Goal: Task Accomplishment & Management: Manage account settings

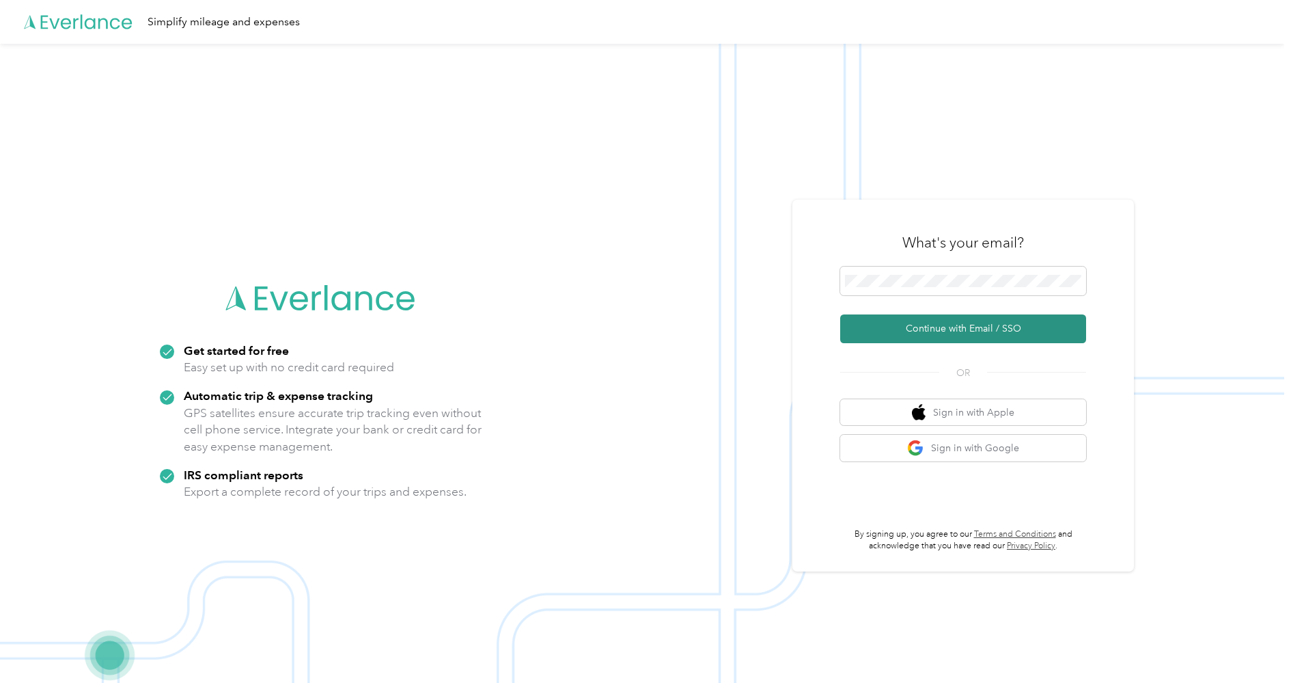
click at [1000, 320] on button "Continue with Email / SSO" at bounding box center [963, 328] width 246 height 29
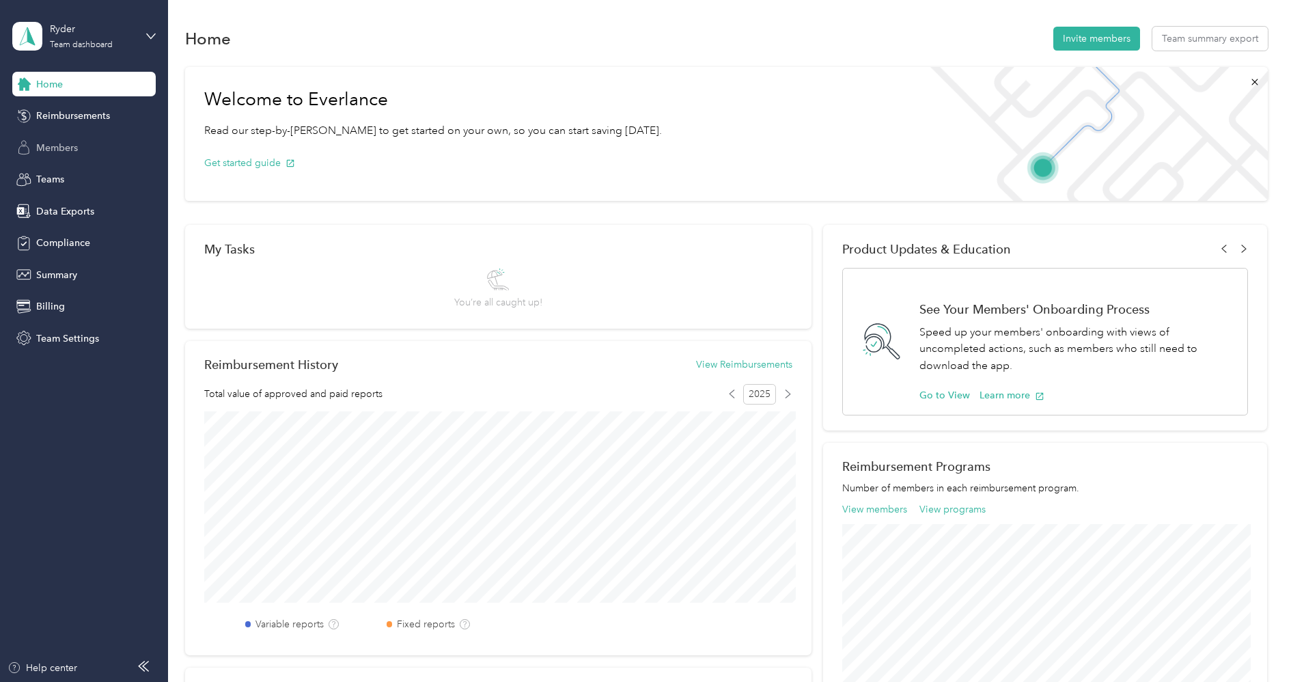
click at [77, 144] on span "Members" at bounding box center [57, 148] width 42 height 14
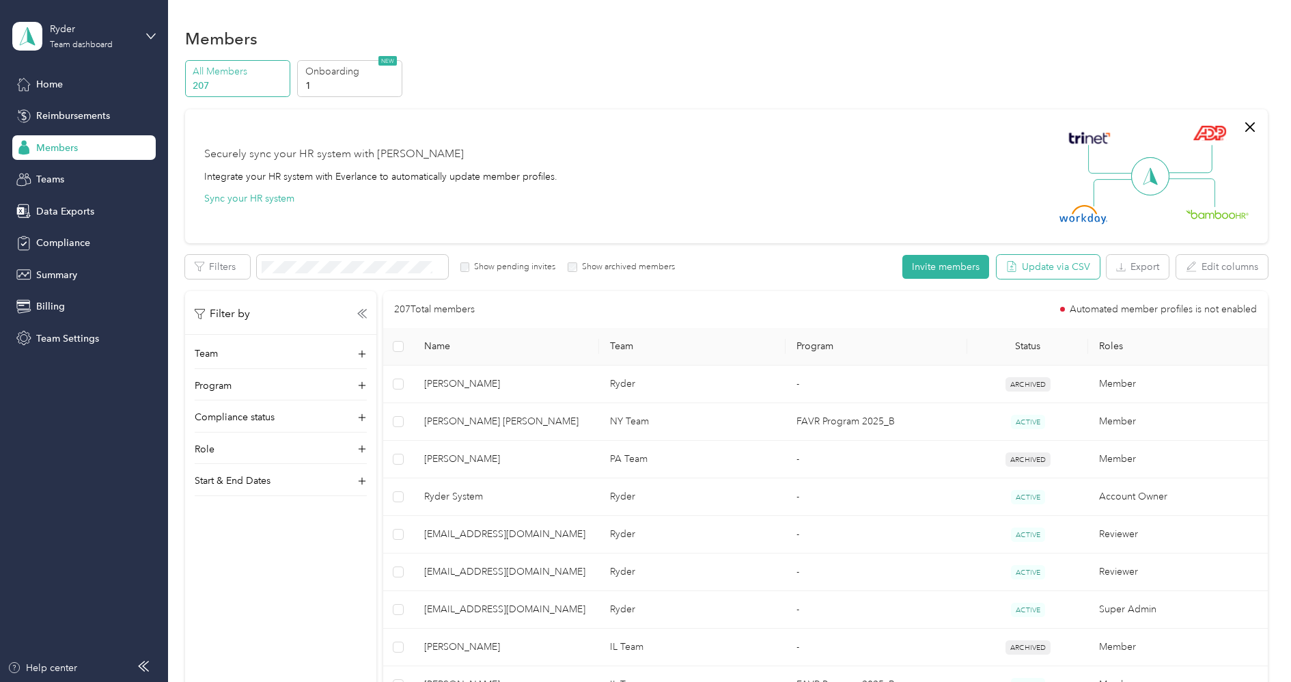
click at [1062, 266] on button "Update via CSV" at bounding box center [1048, 267] width 103 height 24
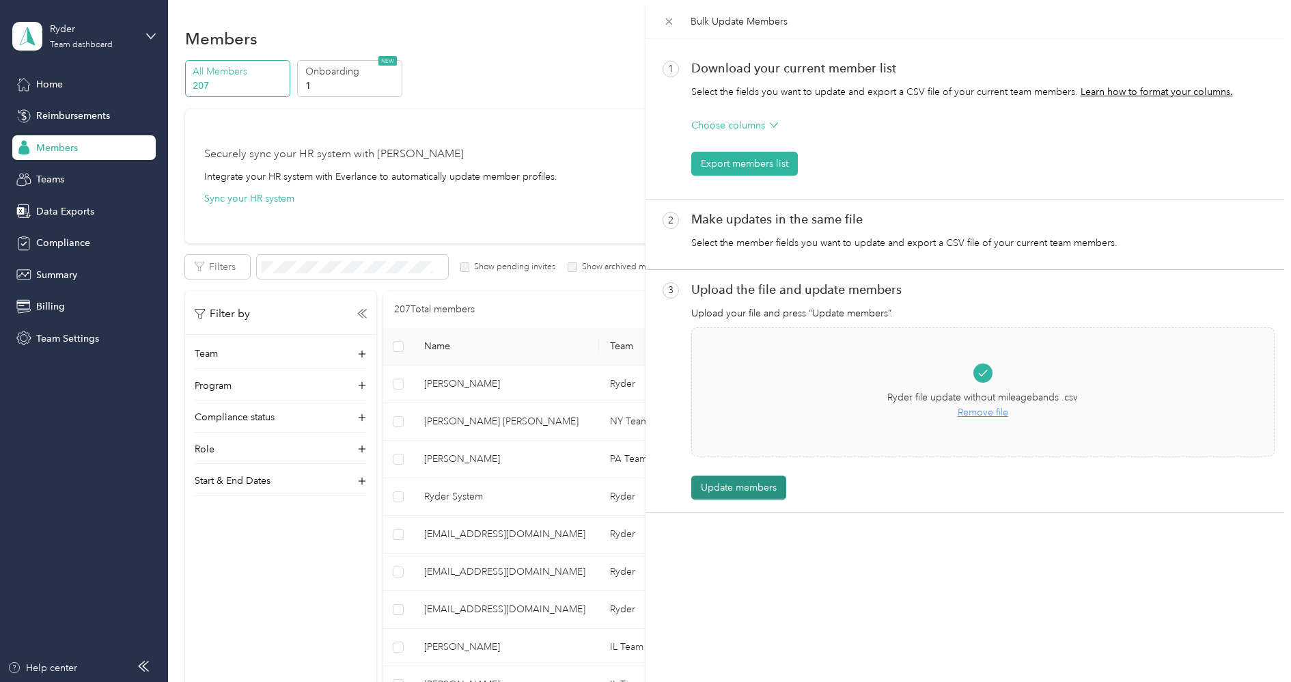
click at [740, 484] on button "Update members" at bounding box center [738, 488] width 95 height 24
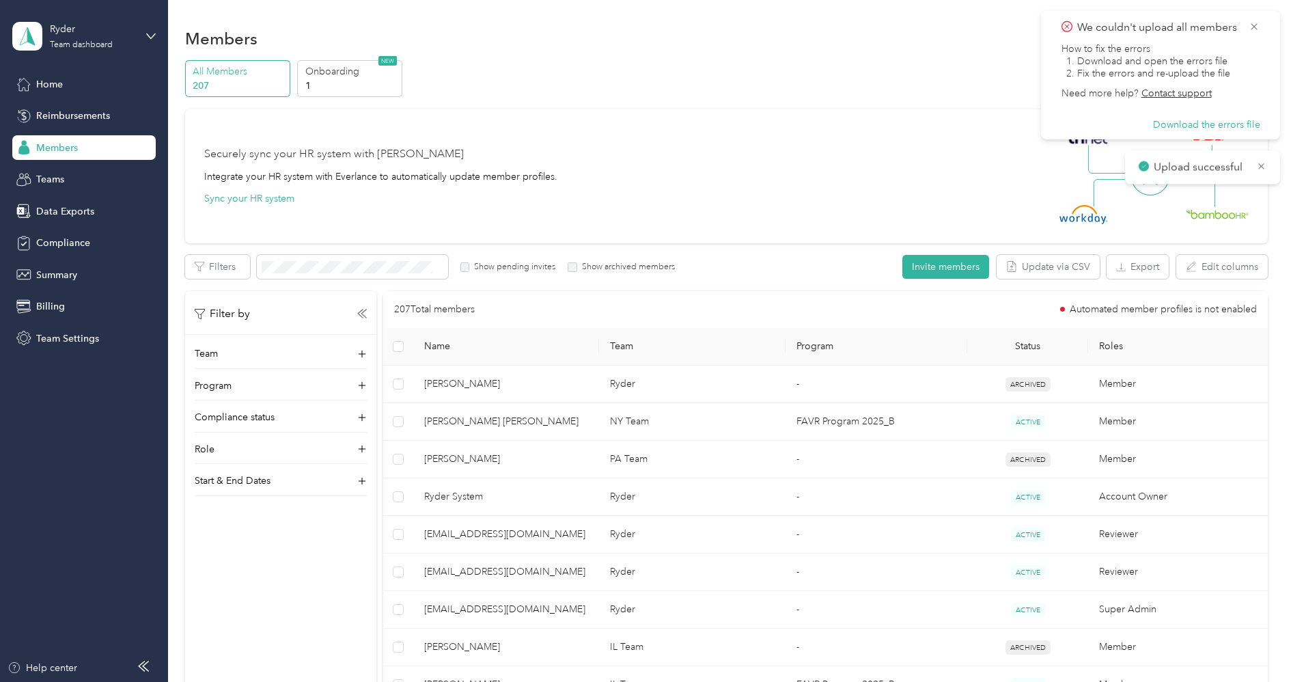
click at [1235, 131] on div "Download the errors file" at bounding box center [1206, 125] width 107 height 12
click at [1237, 124] on button "Download the errors file" at bounding box center [1206, 125] width 107 height 12
click at [1254, 27] on icon at bounding box center [1255, 26] width 6 height 6
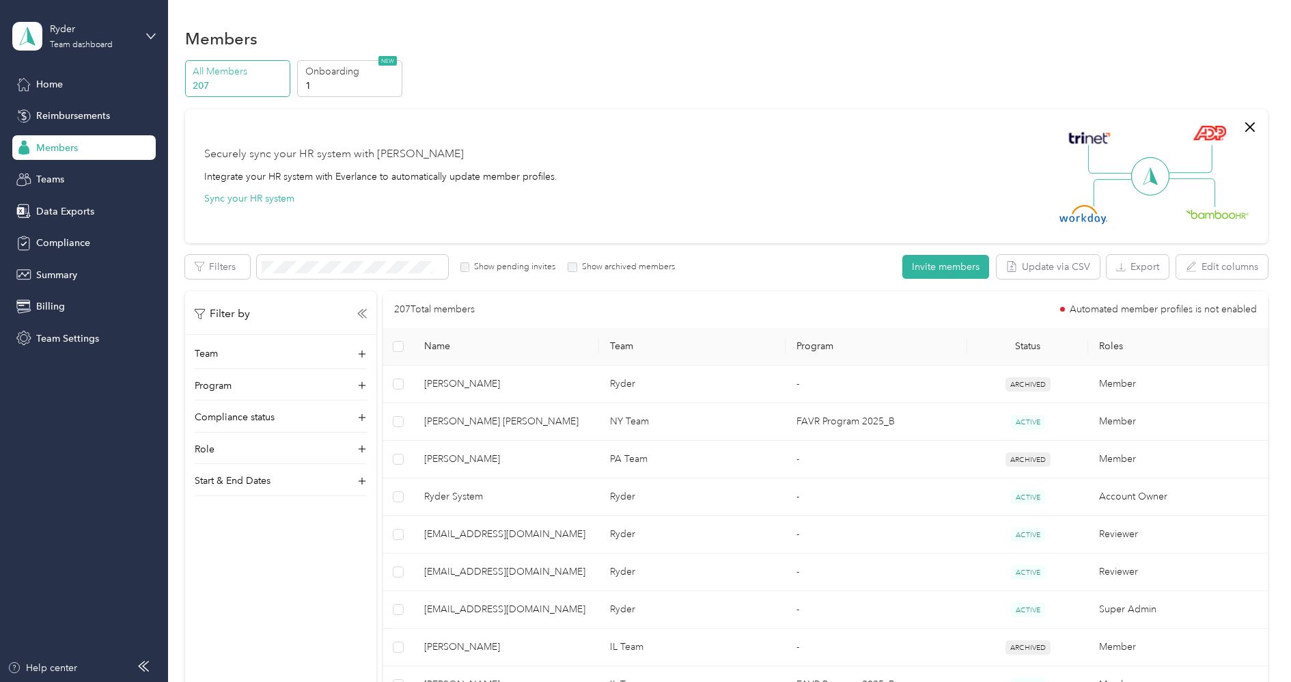
click at [576, 258] on div "Filters Show pending invites Show archived members" at bounding box center [430, 267] width 490 height 24
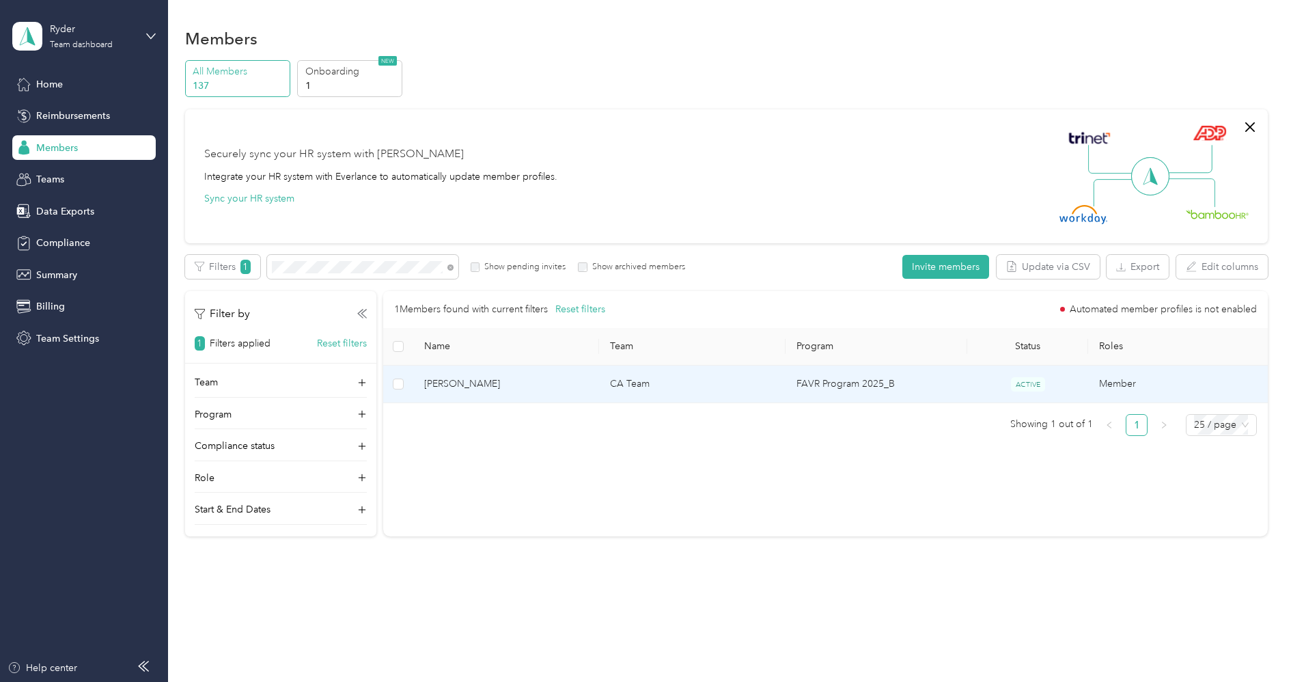
click at [484, 374] on td "[PERSON_NAME]" at bounding box center [506, 385] width 187 height 38
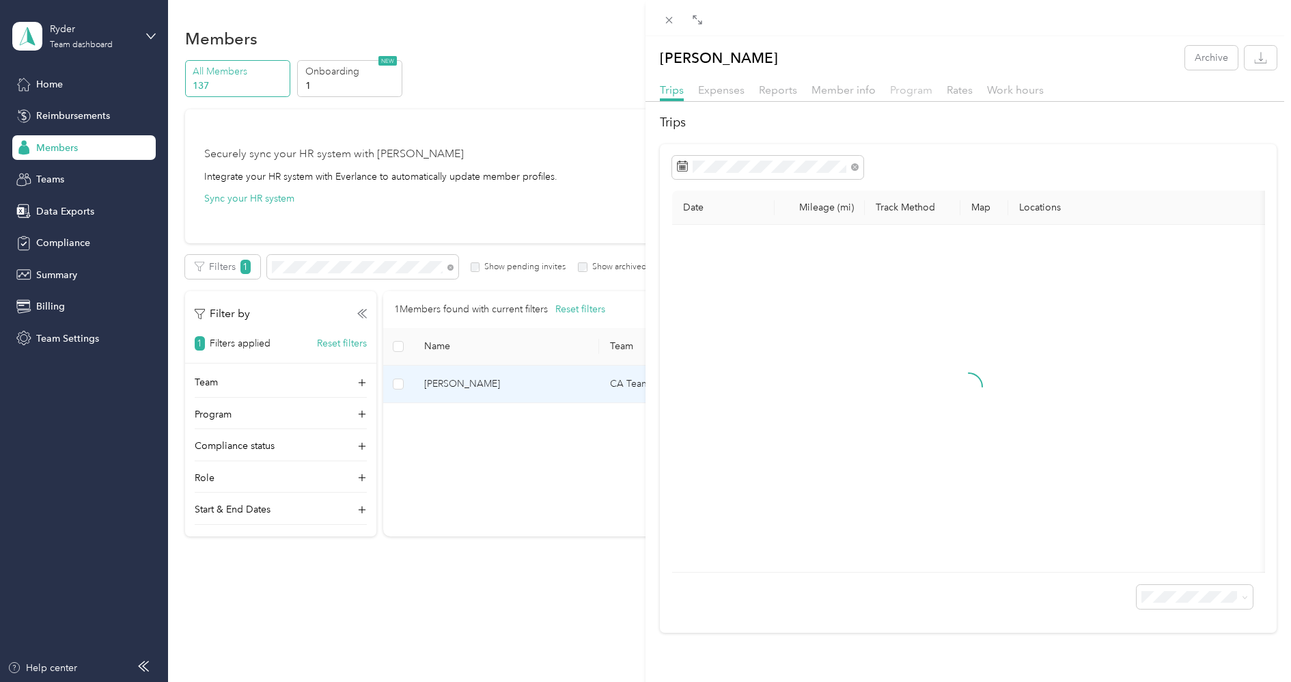
click at [903, 84] on span "Program" at bounding box center [911, 89] width 42 height 13
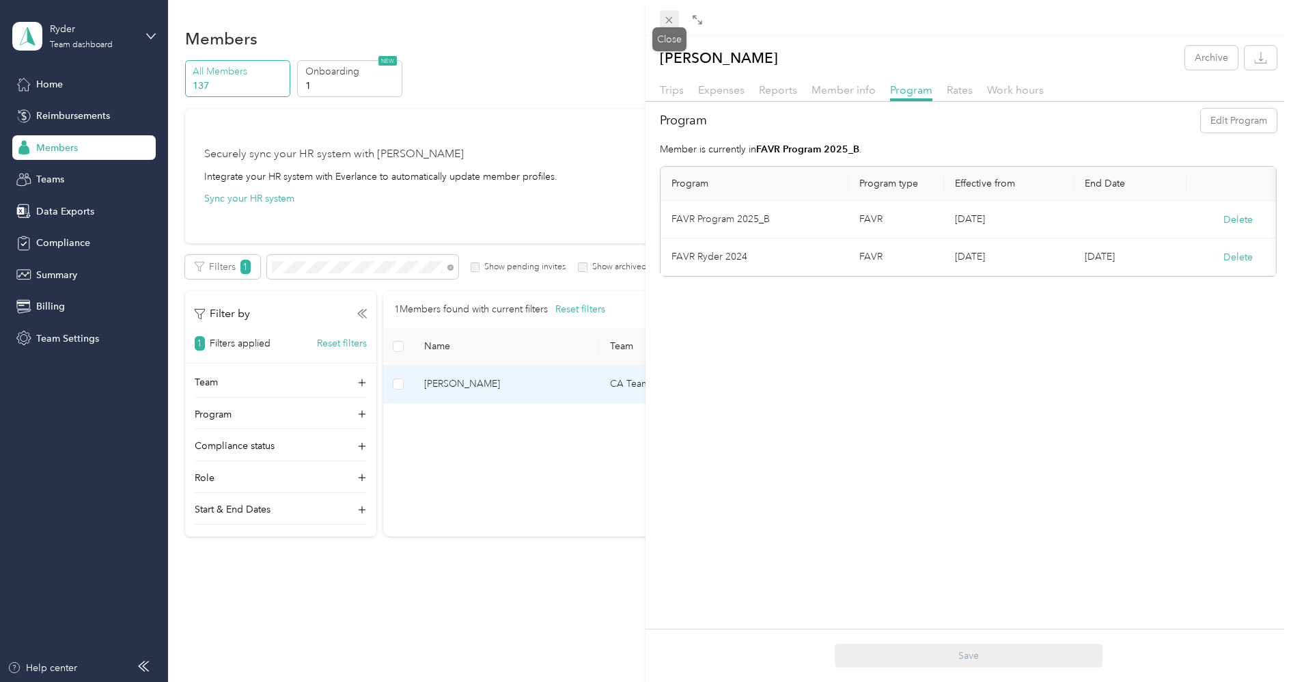
click at [669, 22] on icon at bounding box center [669, 20] width 12 height 12
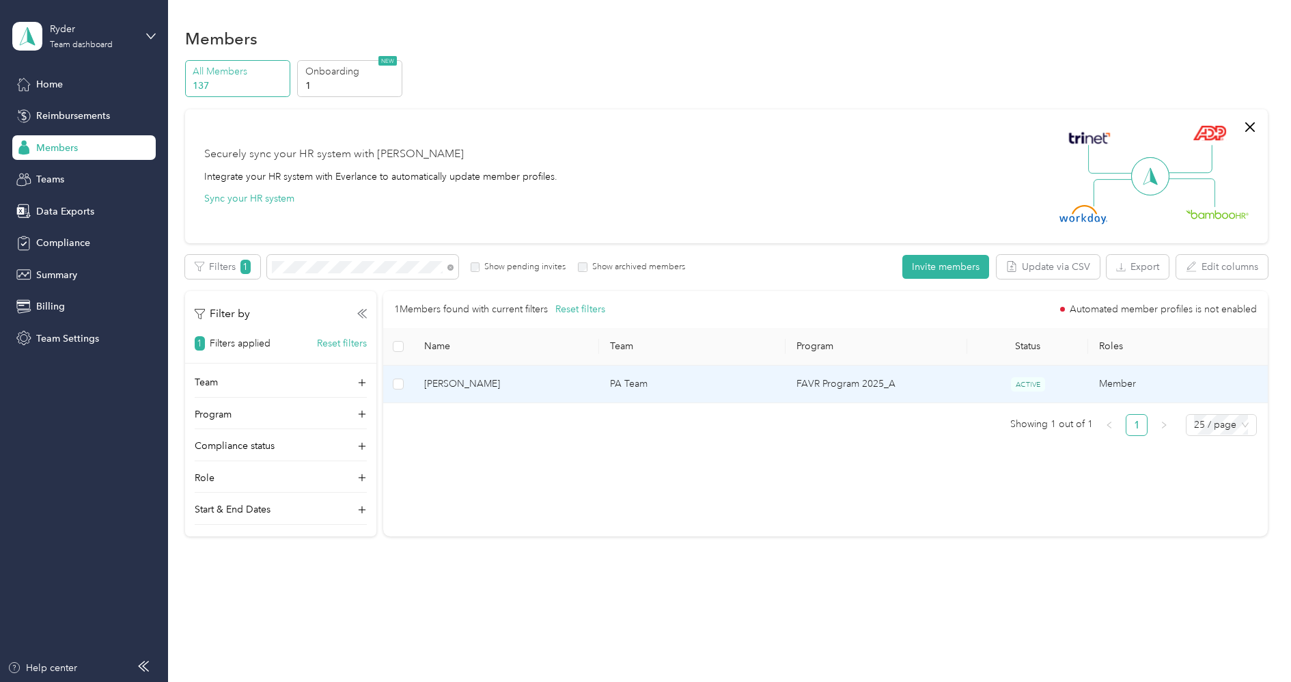
click at [515, 389] on span "[PERSON_NAME]" at bounding box center [506, 383] width 165 height 15
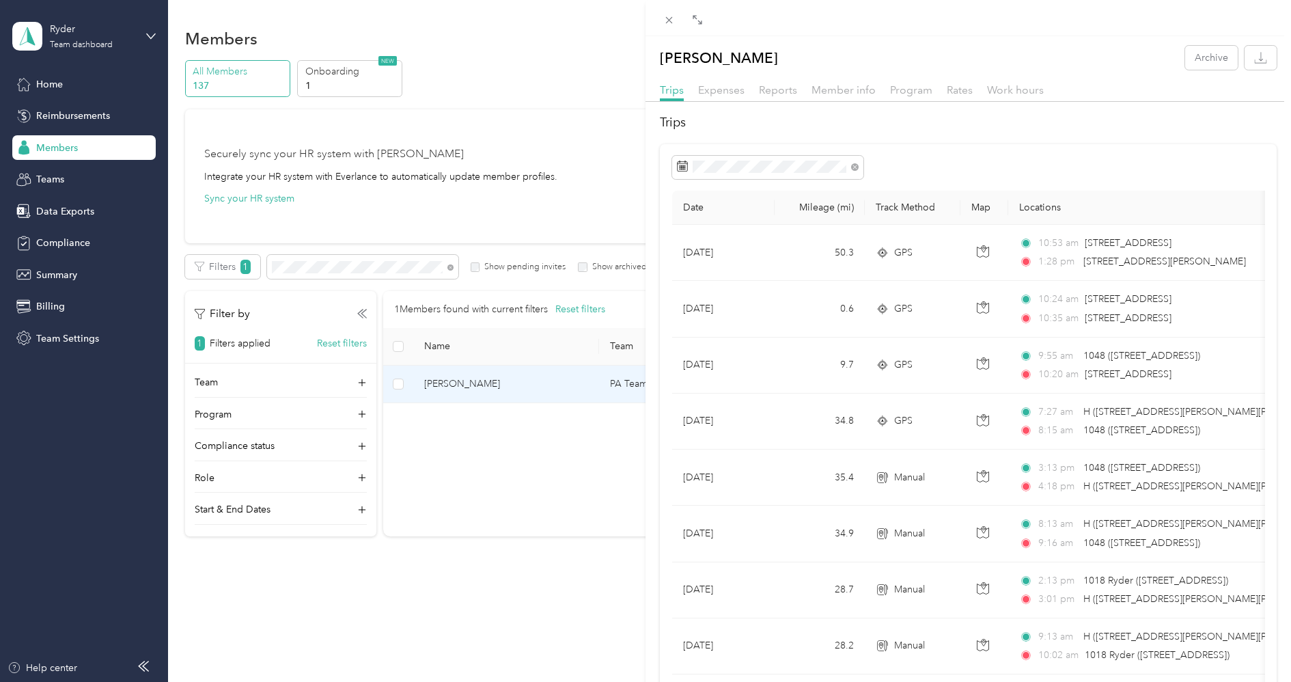
click at [856, 97] on div "Member info" at bounding box center [844, 90] width 64 height 17
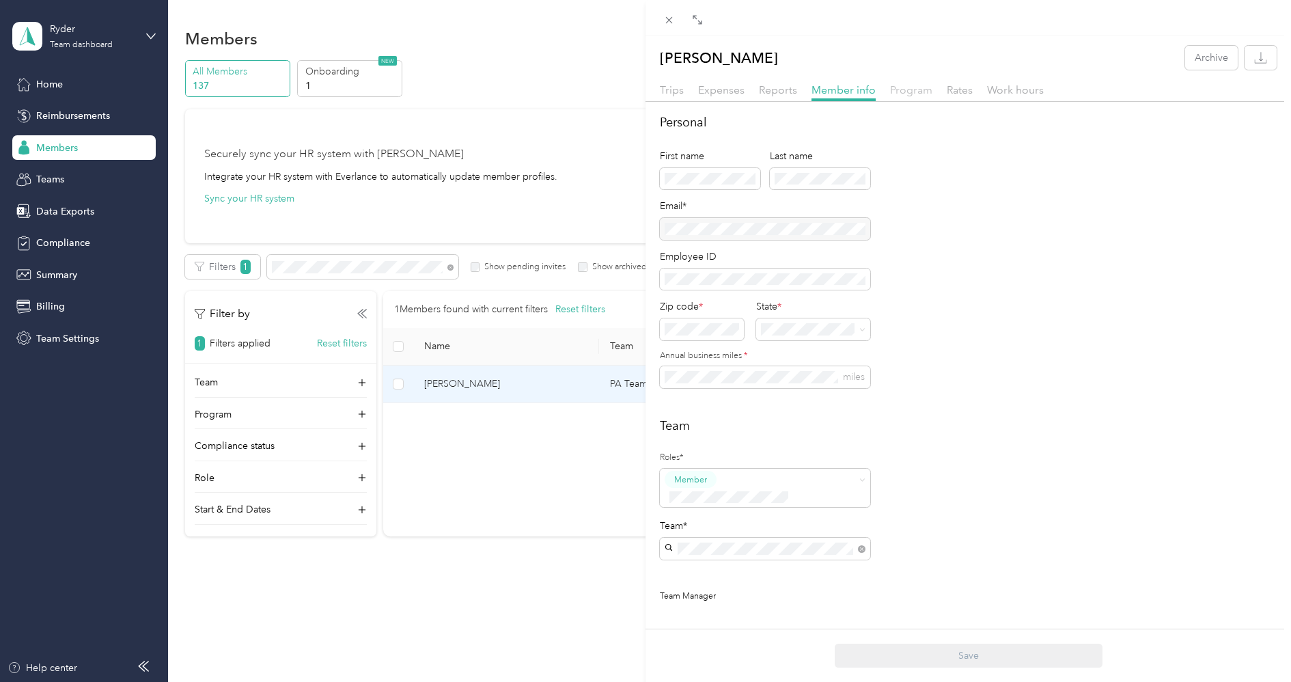
click at [905, 91] on span "Program" at bounding box center [911, 89] width 42 height 13
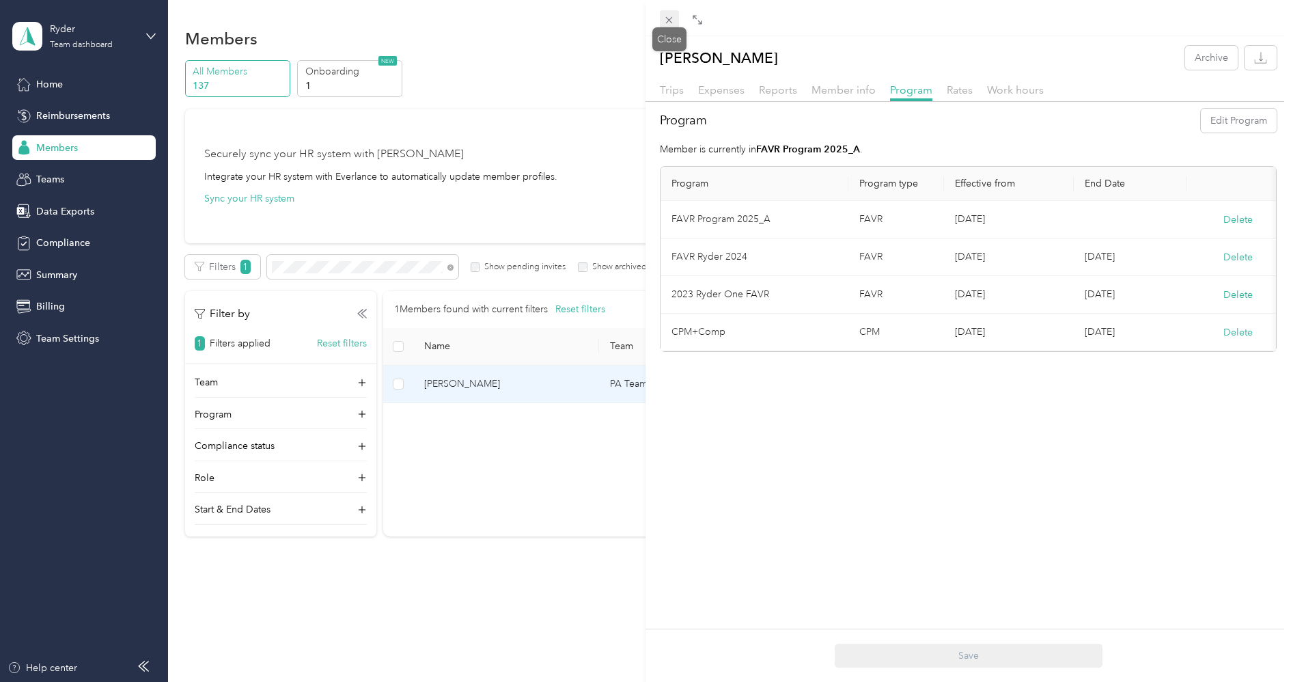
click at [666, 14] on icon at bounding box center [669, 20] width 12 height 12
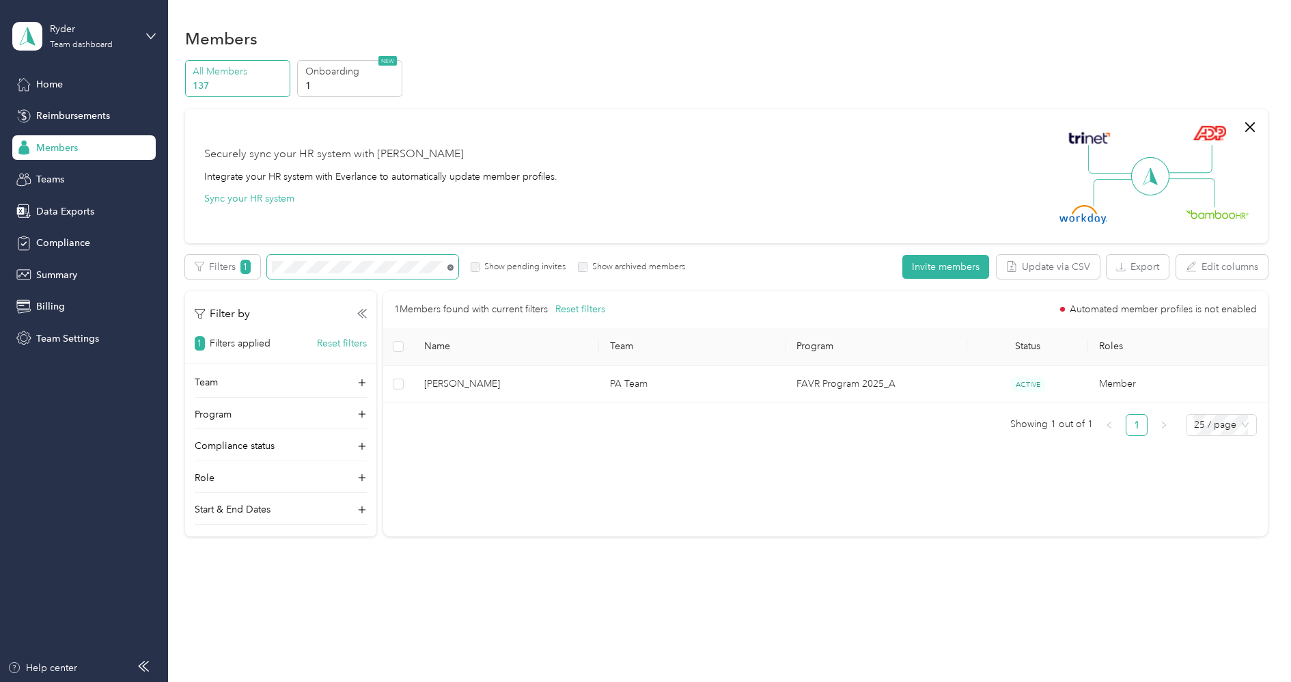
click at [452, 266] on icon at bounding box center [451, 267] width 6 height 6
